Goal: Task Accomplishment & Management: Complete application form

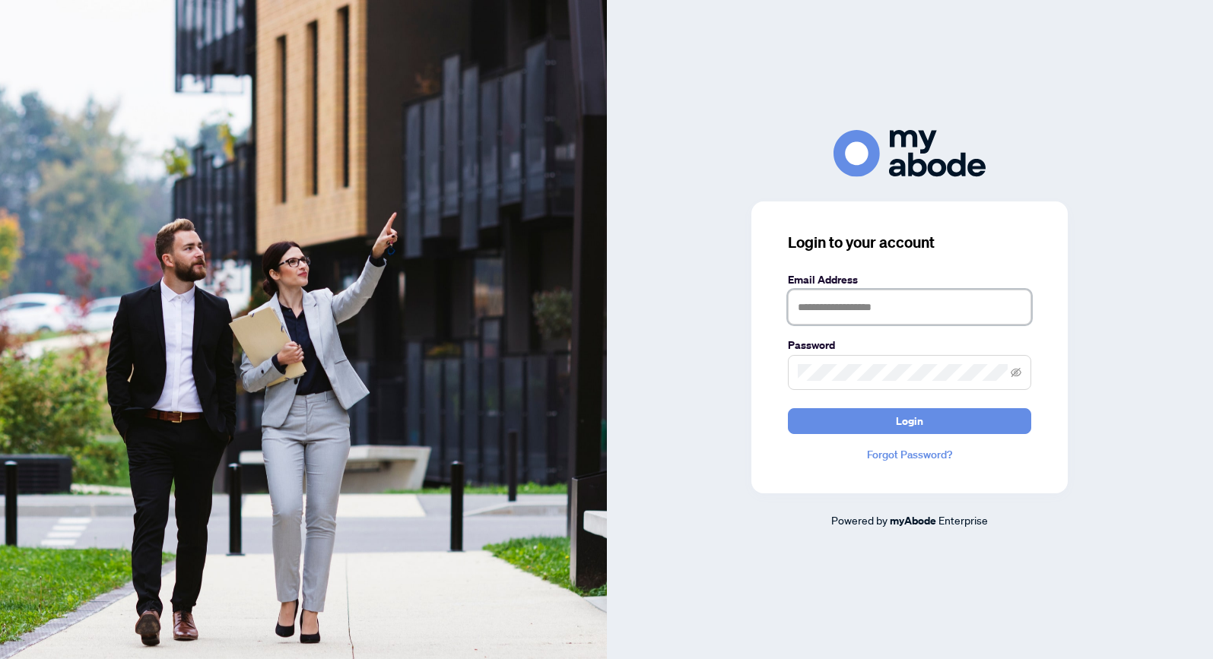
type input "**********"
click at [909, 421] on button "Login" at bounding box center [909, 421] width 243 height 26
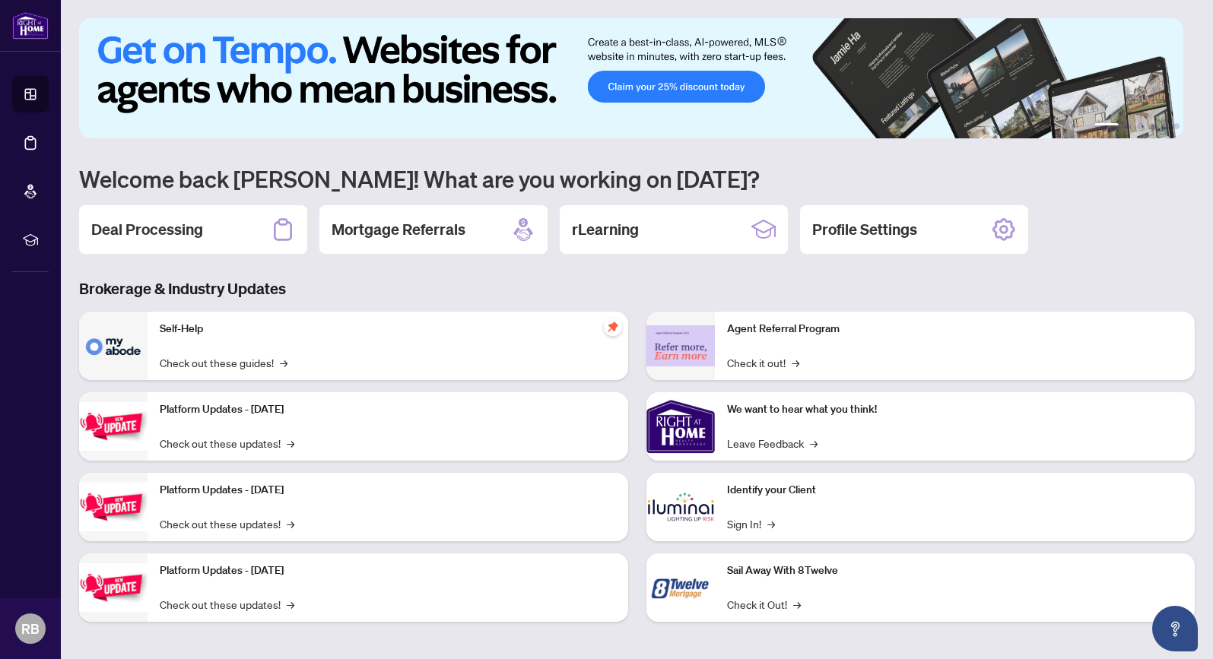
scroll to position [2, 0]
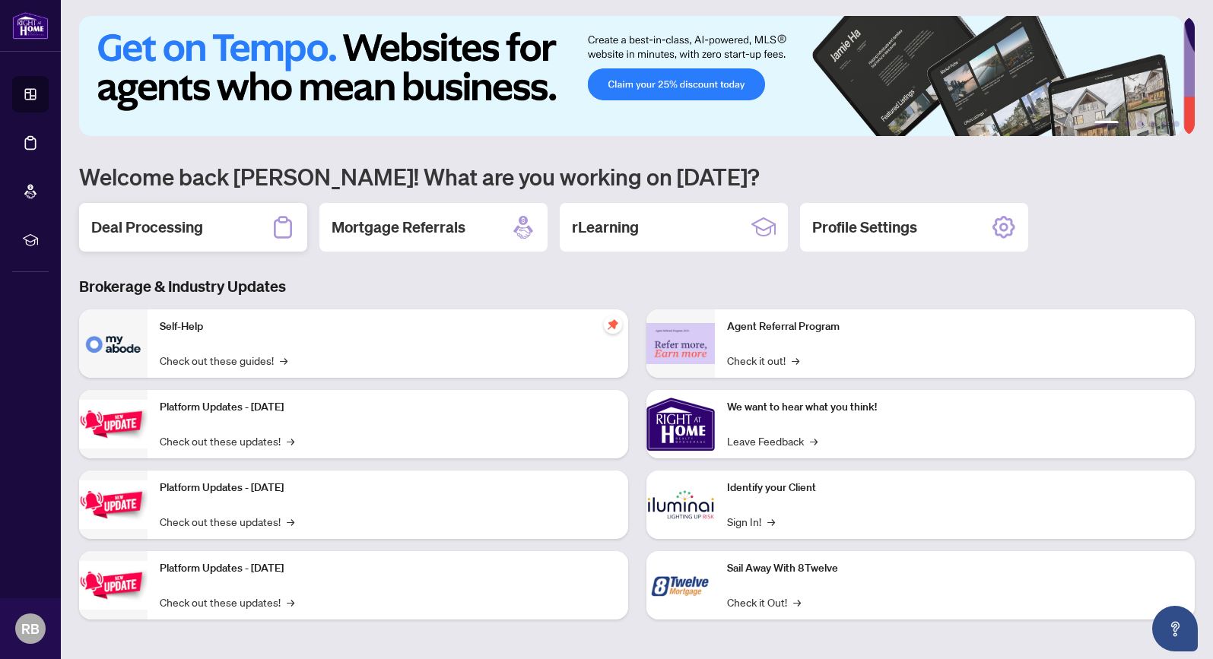
click at [150, 229] on h2 "Deal Processing" at bounding box center [147, 227] width 112 height 21
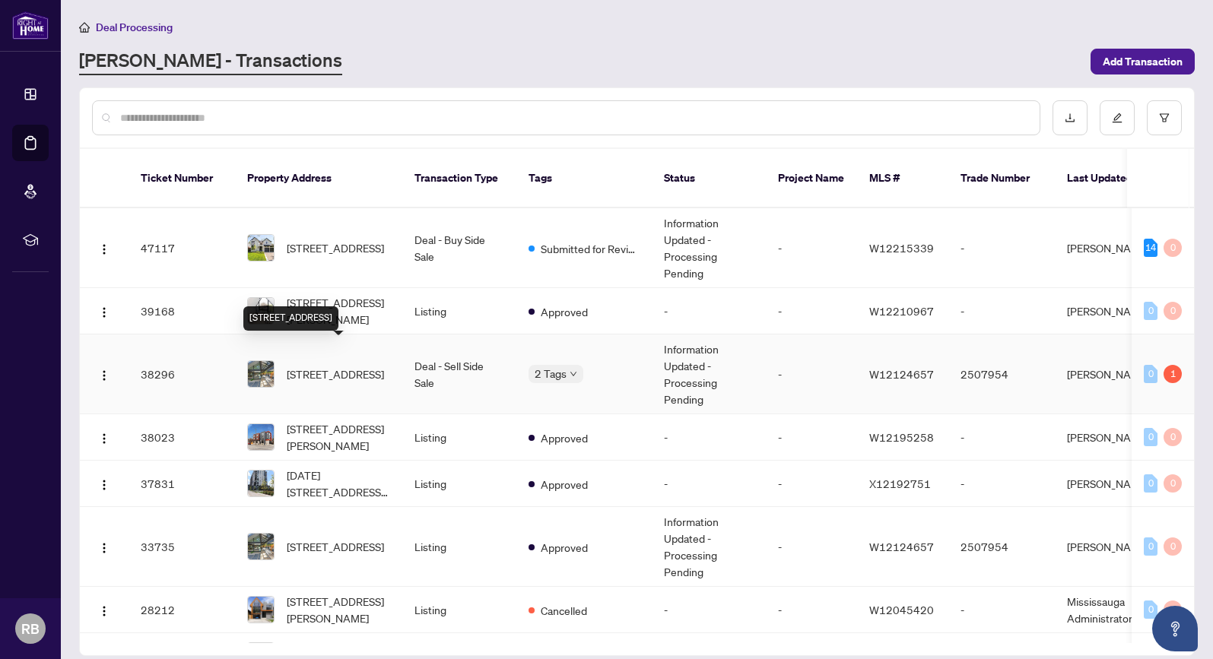
click at [310, 366] on span "[STREET_ADDRESS]" at bounding box center [335, 374] width 97 height 17
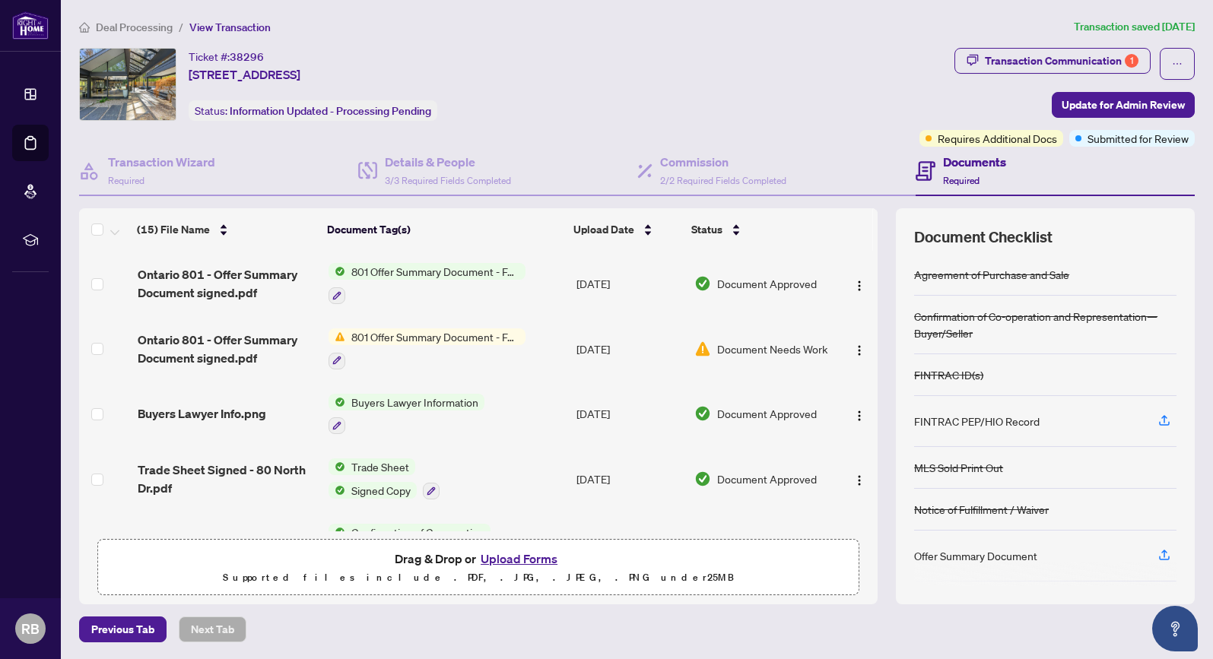
click at [511, 559] on button "Upload Forms" at bounding box center [519, 559] width 86 height 20
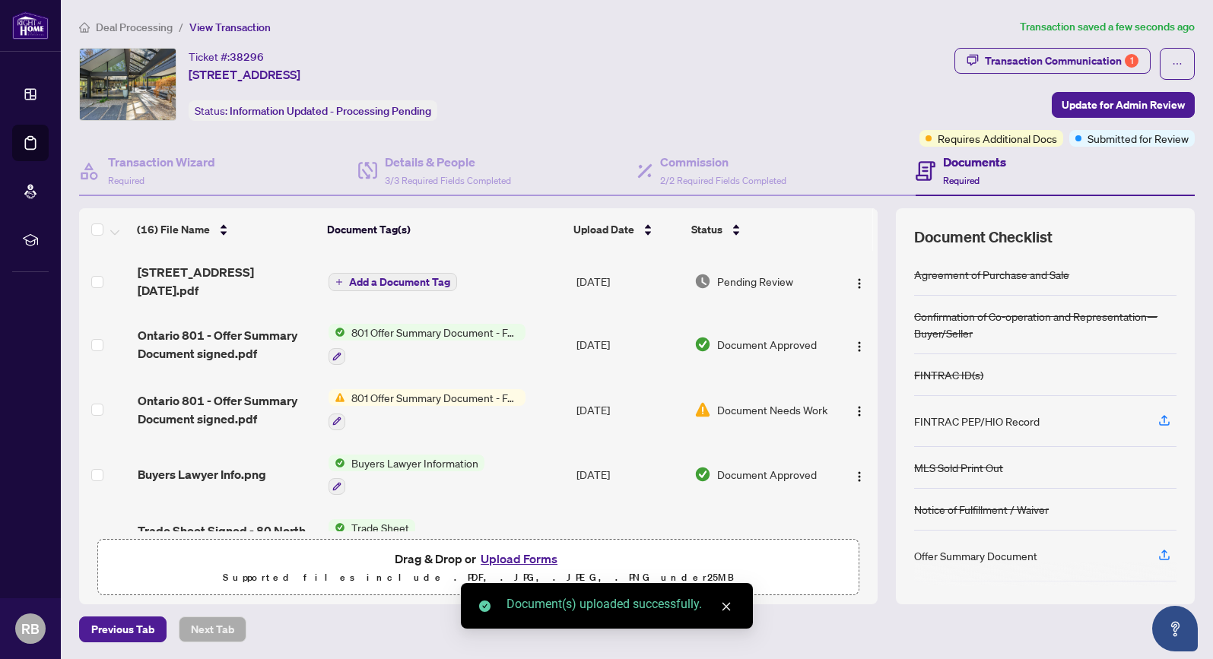
click at [359, 277] on span "Add a Document Tag" at bounding box center [399, 282] width 101 height 11
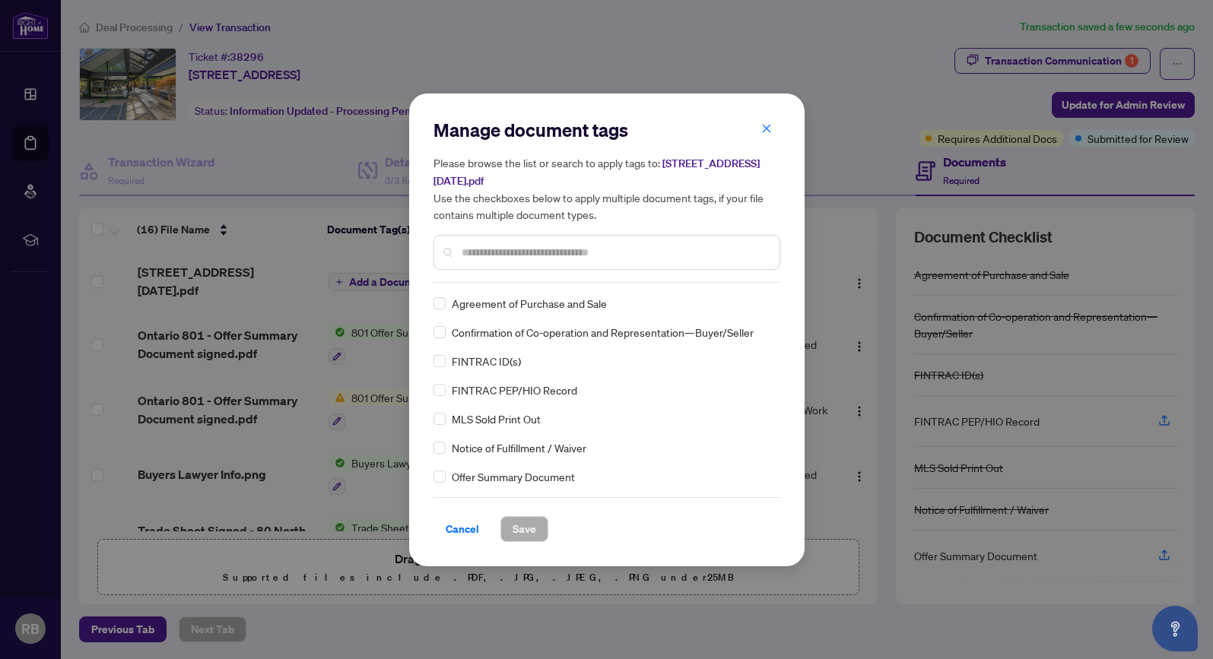
click at [474, 254] on input "text" at bounding box center [615, 252] width 306 height 17
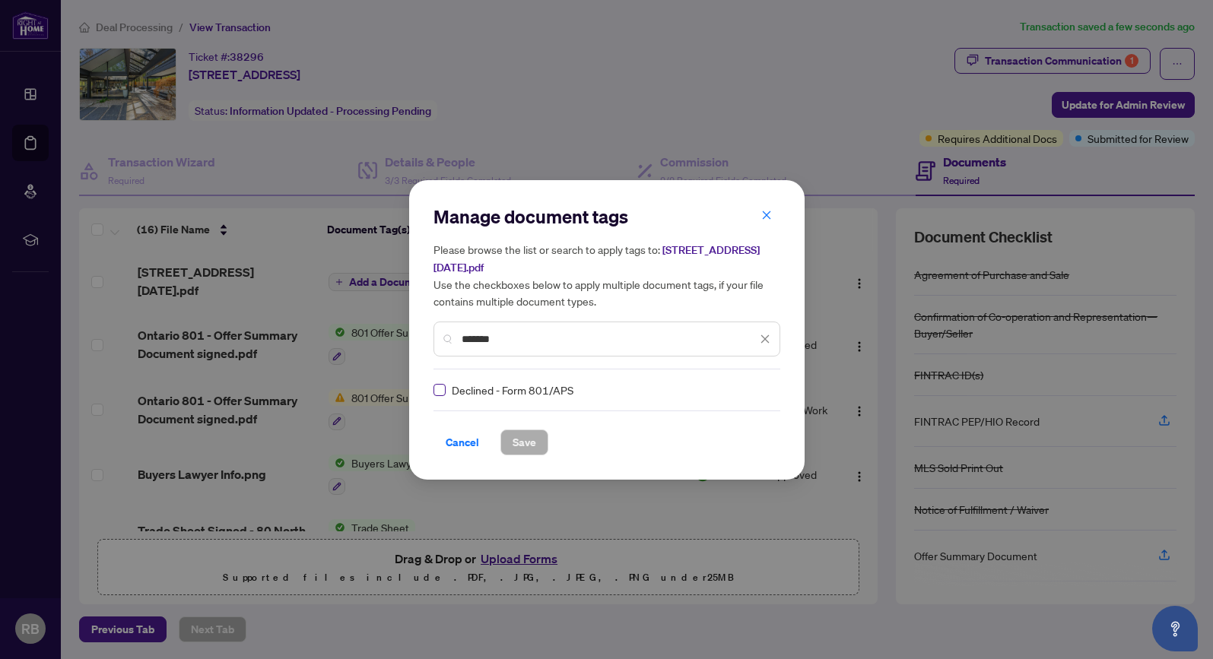
type input "*******"
drag, startPoint x: 443, startPoint y: 389, endPoint x: 504, endPoint y: 418, distance: 68.0
click at [443, 389] on span at bounding box center [439, 390] width 12 height 12
click at [530, 446] on span "Save" at bounding box center [525, 442] width 24 height 24
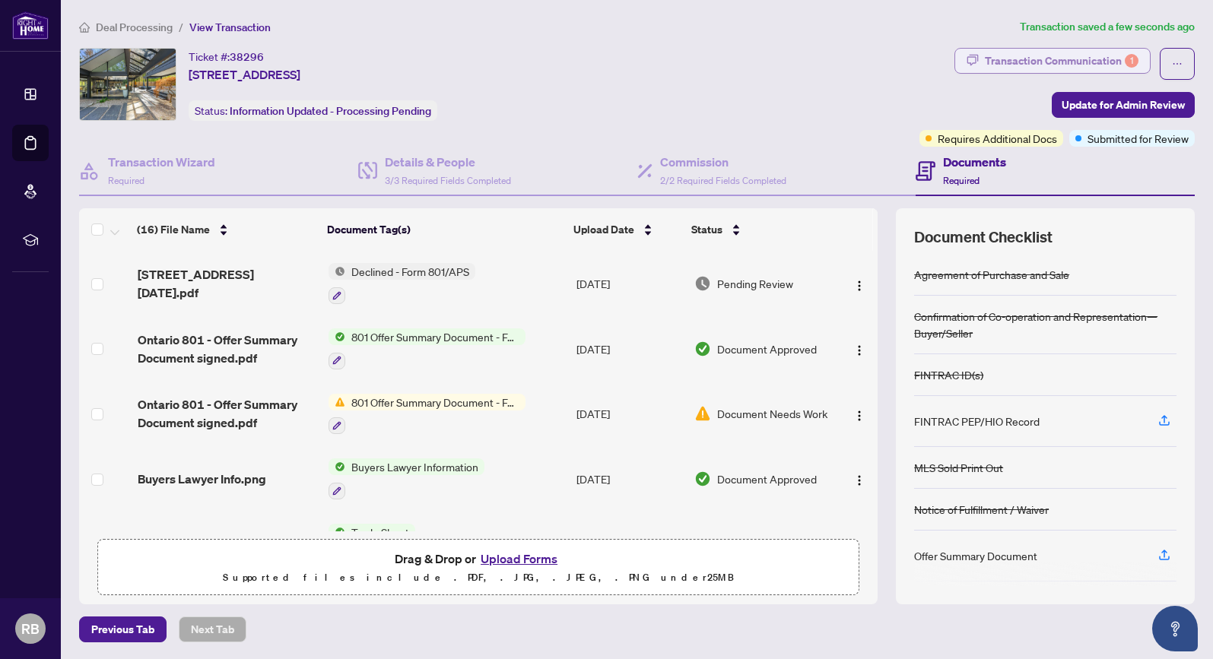
click at [1045, 59] on div "Transaction Communication 1" at bounding box center [1062, 61] width 154 height 24
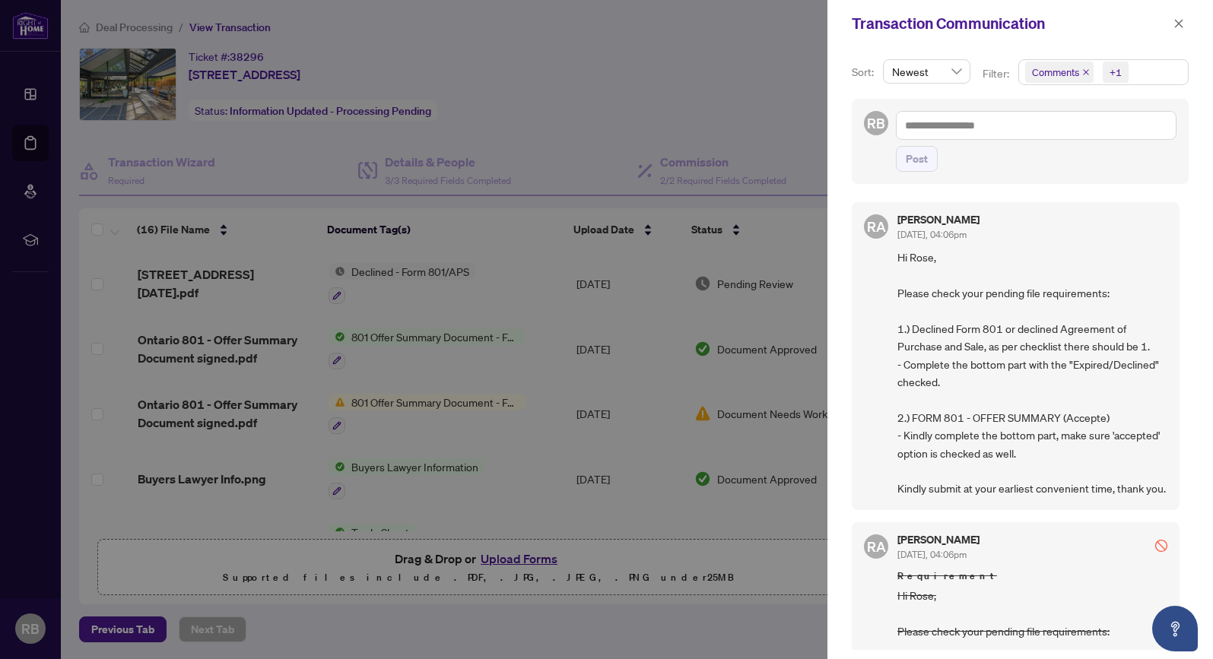
click at [1072, 74] on span "Comments" at bounding box center [1055, 72] width 47 height 15
click at [1082, 73] on icon "close" at bounding box center [1086, 72] width 8 height 8
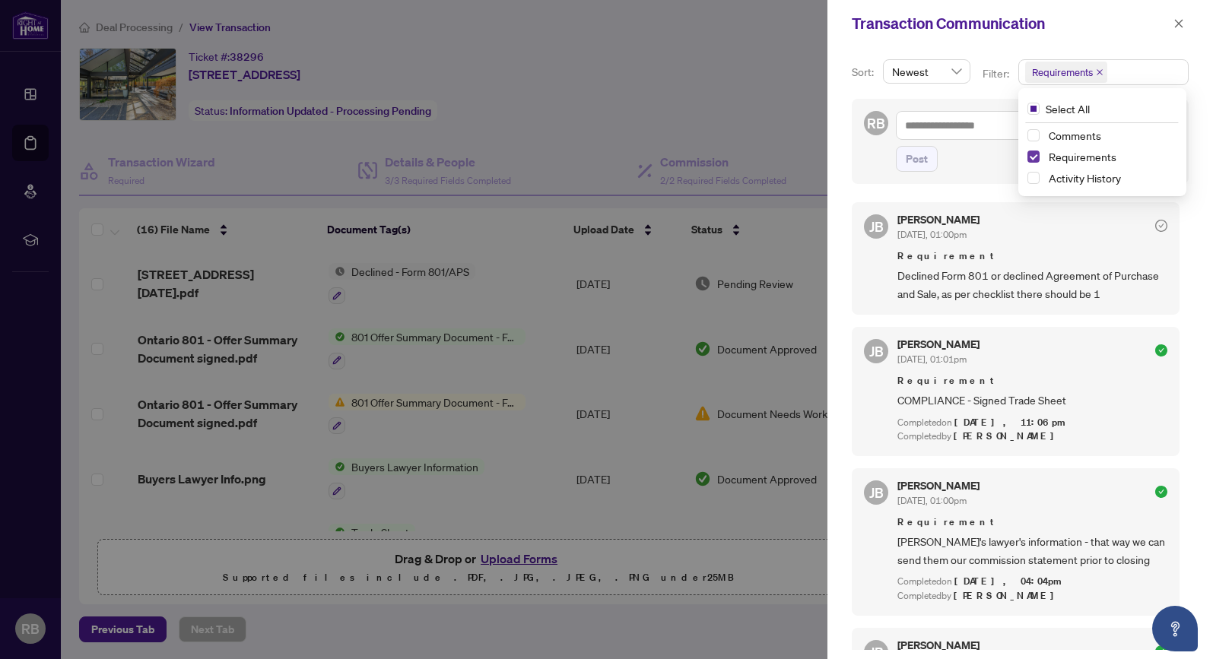
click at [1033, 155] on span "Select Requirements" at bounding box center [1033, 157] width 12 height 12
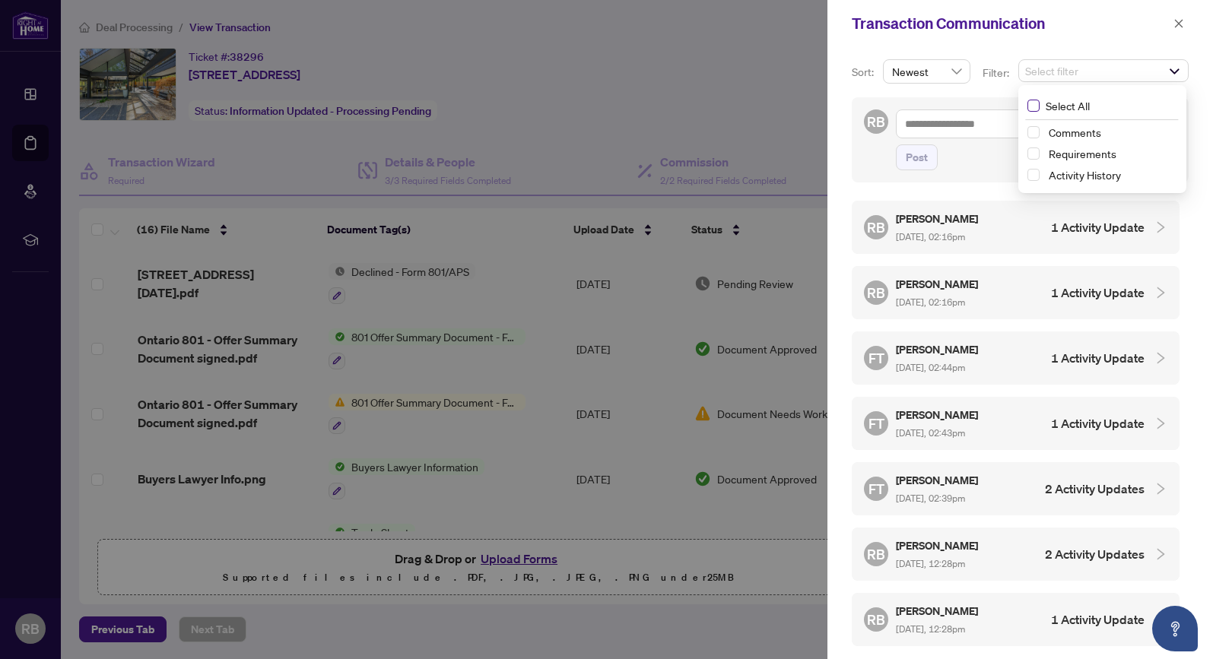
click at [1034, 110] on span at bounding box center [1033, 106] width 12 height 12
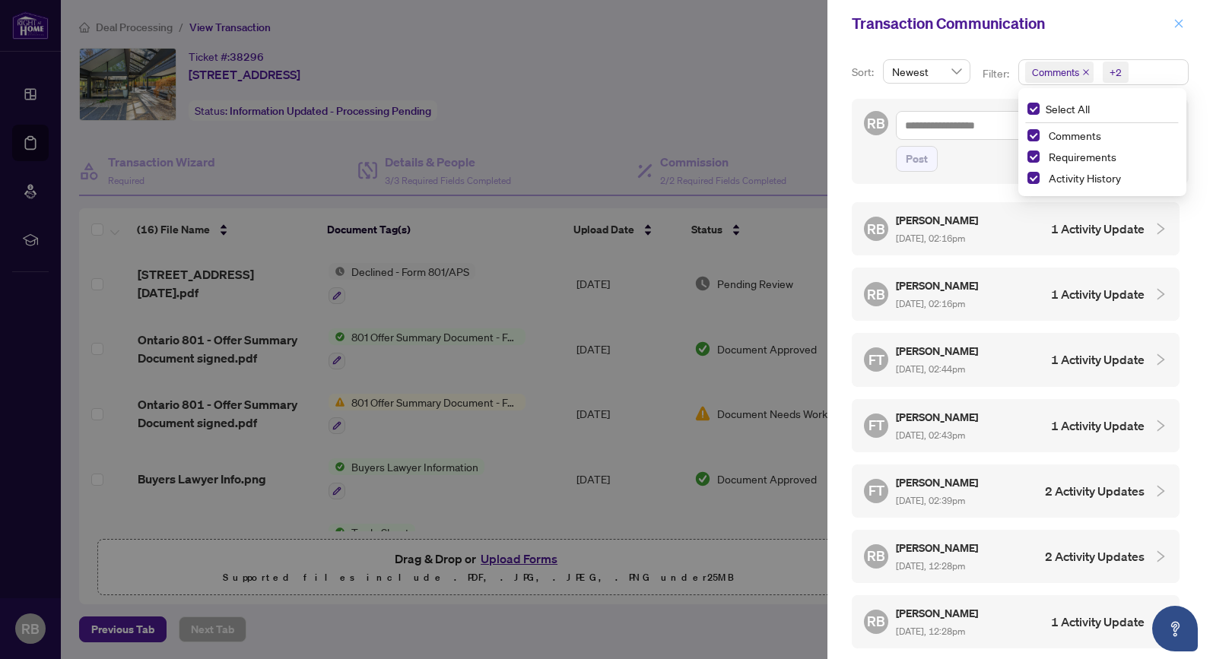
click at [1181, 23] on icon "close" at bounding box center [1178, 23] width 11 height 11
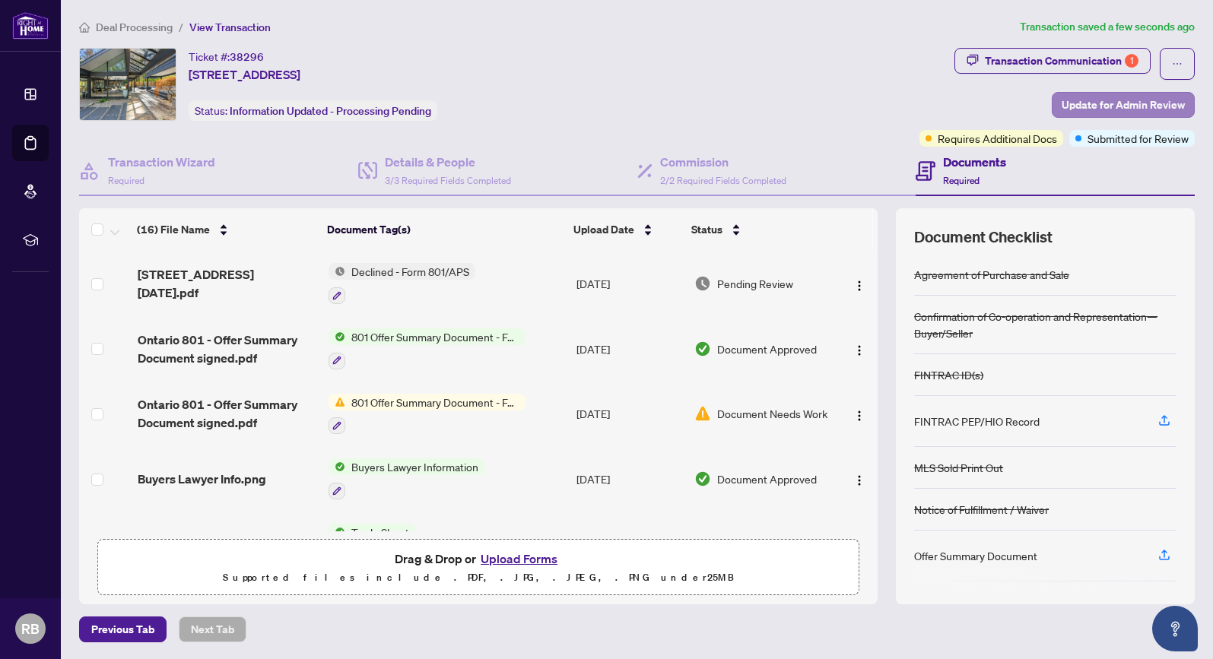
click at [1118, 101] on span "Update for Admin Review" at bounding box center [1123, 105] width 123 height 24
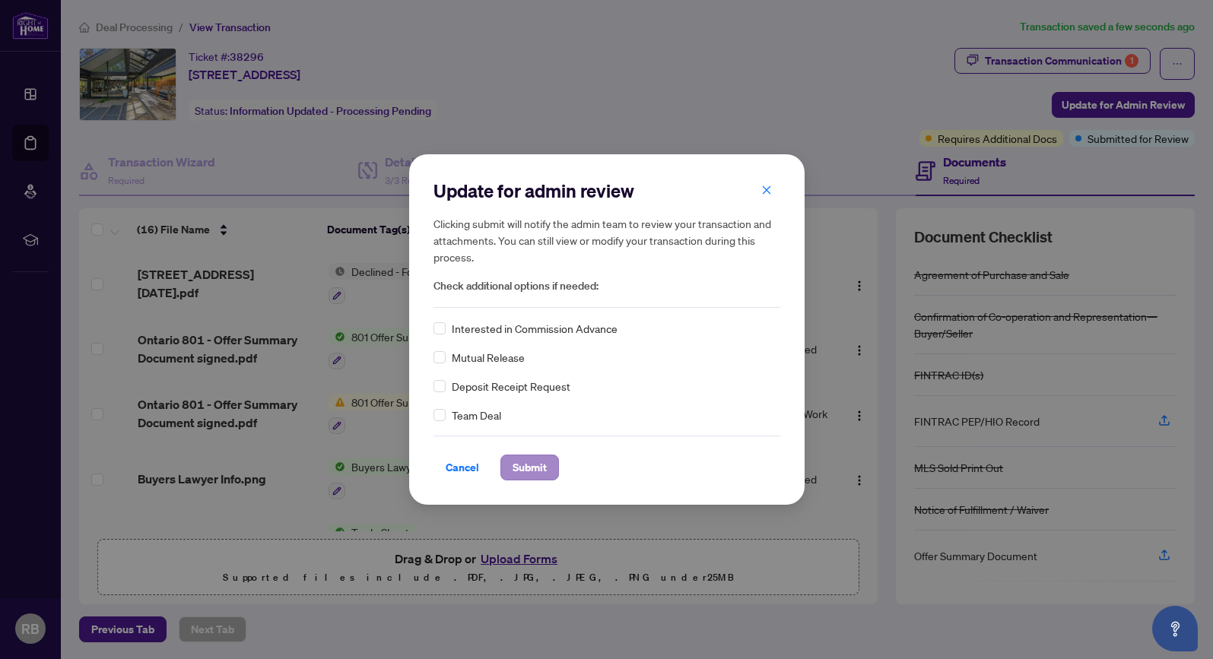
click at [533, 463] on span "Submit" at bounding box center [530, 468] width 34 height 24
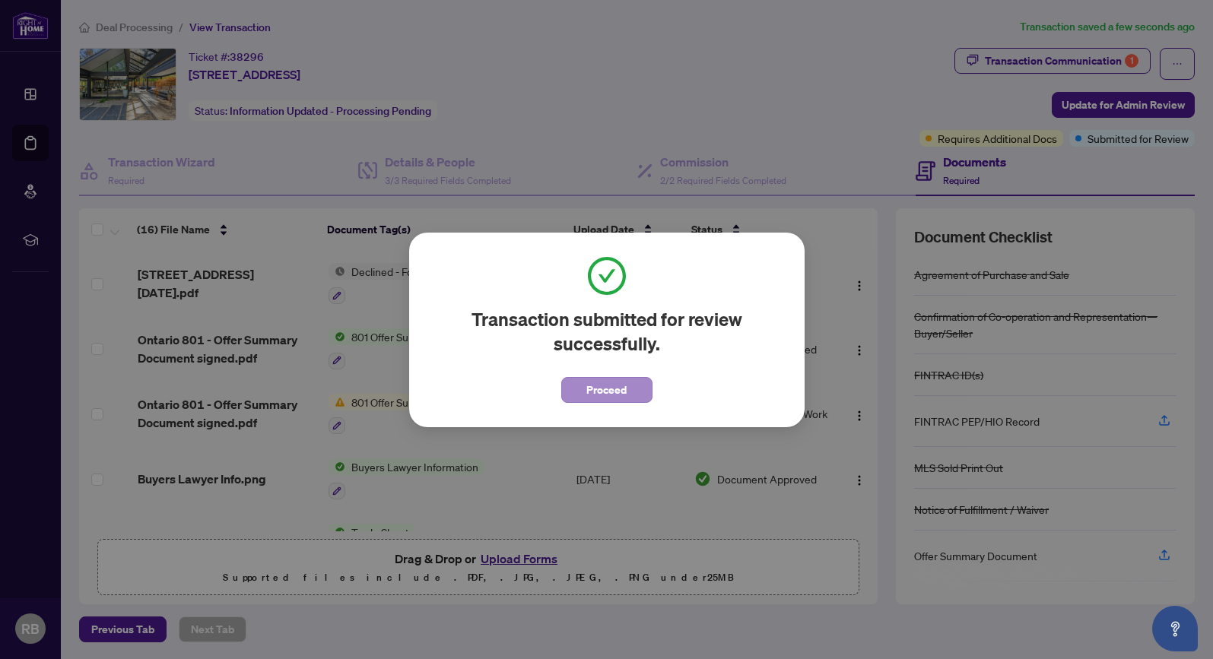
click at [621, 392] on span "Proceed" at bounding box center [606, 390] width 40 height 24
